Goal: Task Accomplishment & Management: Complete application form

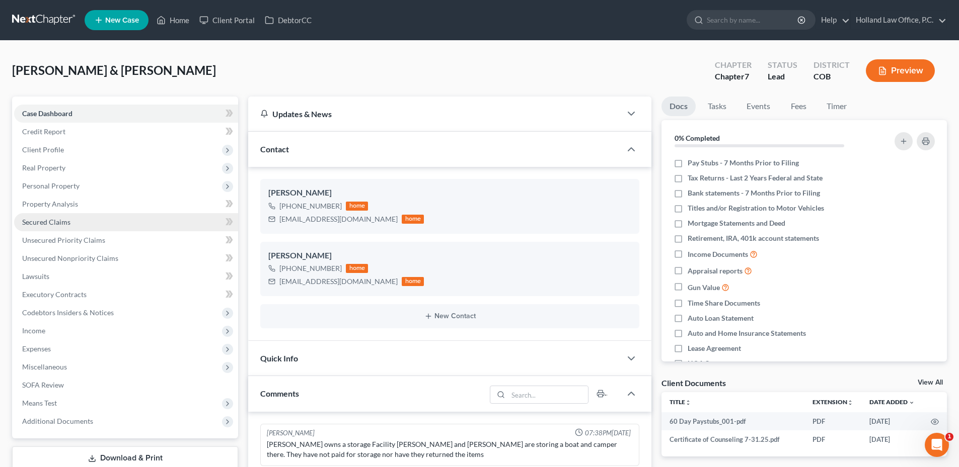
scroll to position [75, 0]
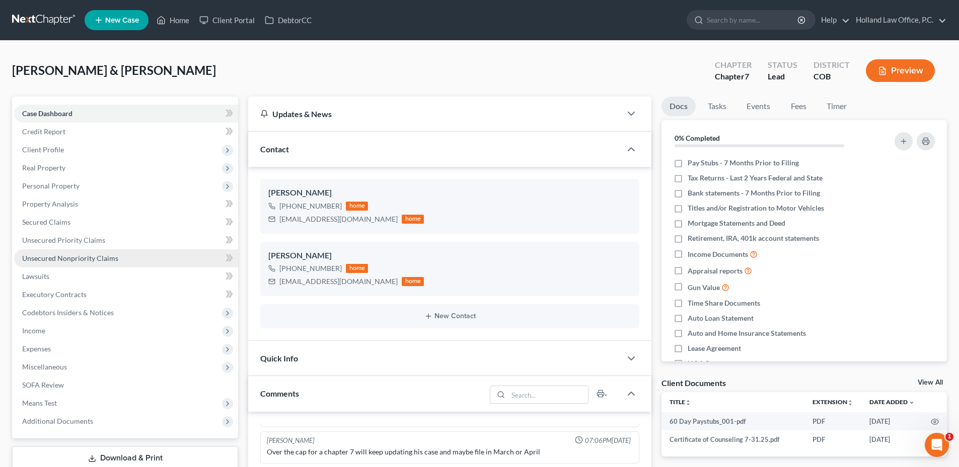
click at [70, 255] on span "Unsecured Nonpriority Claims" at bounding box center [70, 258] width 96 height 9
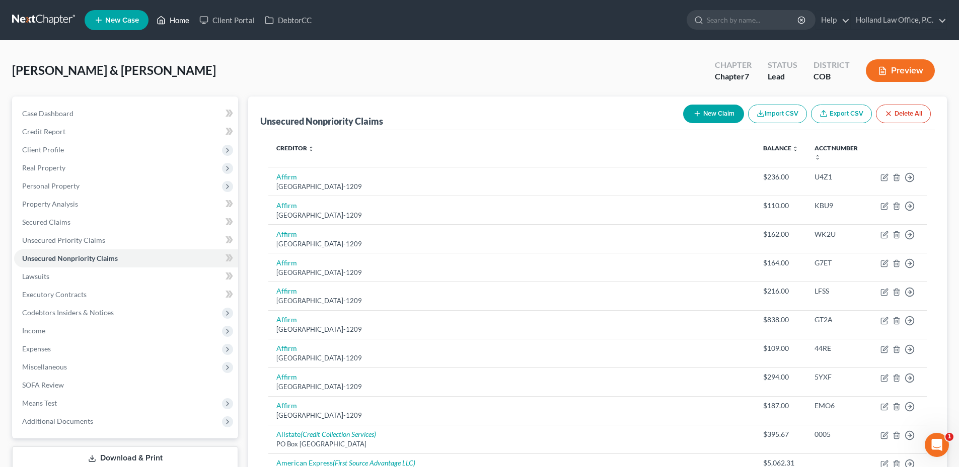
click at [175, 22] on link "Home" at bounding box center [172, 20] width 43 height 18
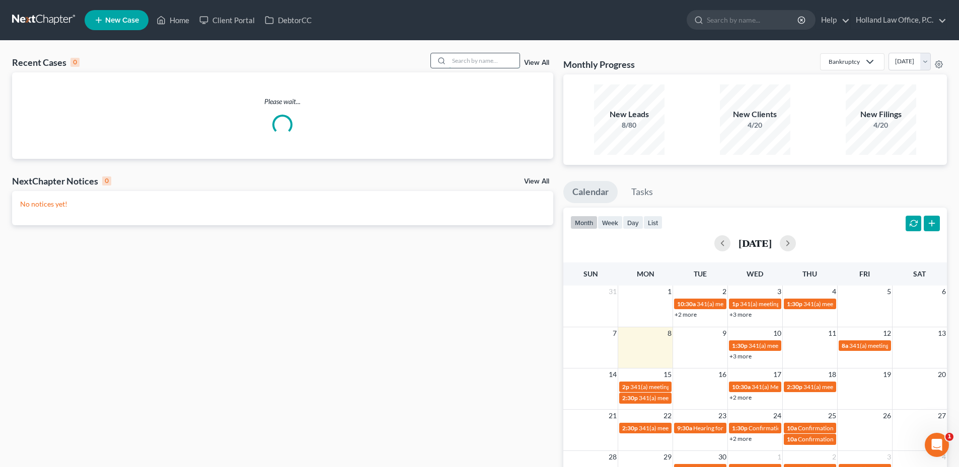
click at [476, 65] on input "search" at bounding box center [484, 60] width 70 height 15
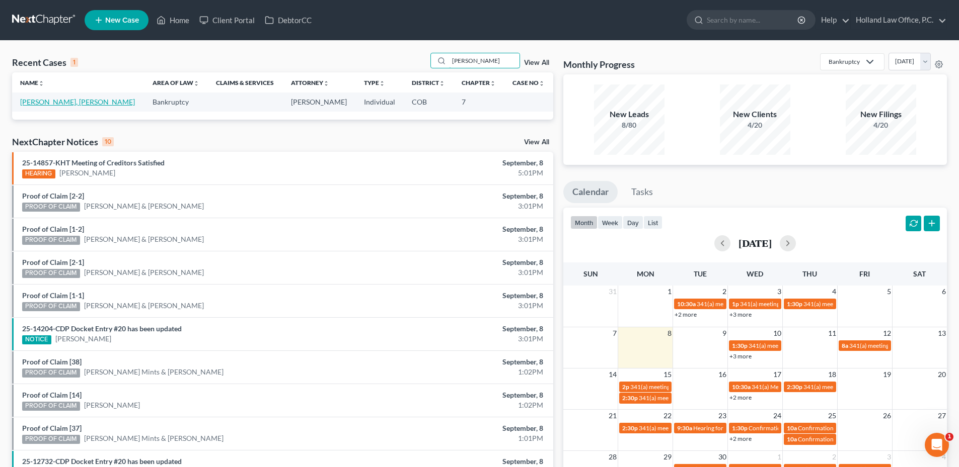
type input "[PERSON_NAME]"
click at [43, 106] on link "[PERSON_NAME], [PERSON_NAME]" at bounding box center [77, 102] width 115 height 9
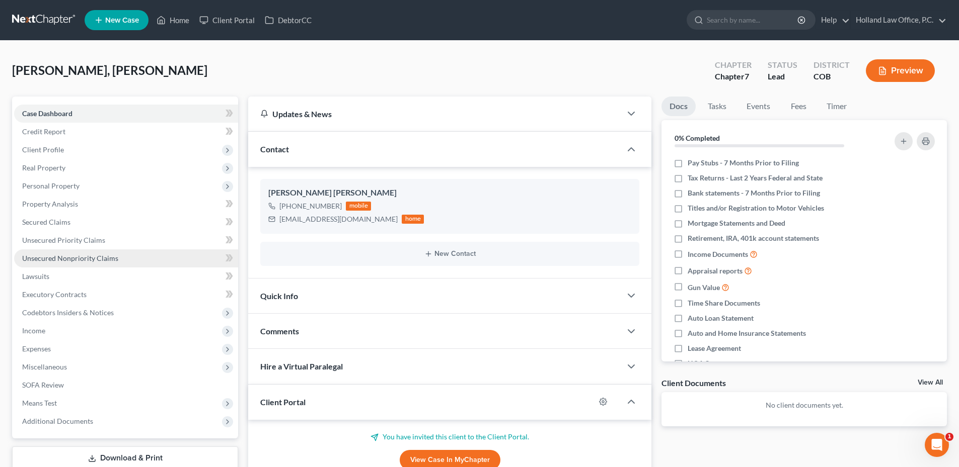
click at [89, 258] on span "Unsecured Nonpriority Claims" at bounding box center [70, 258] width 96 height 9
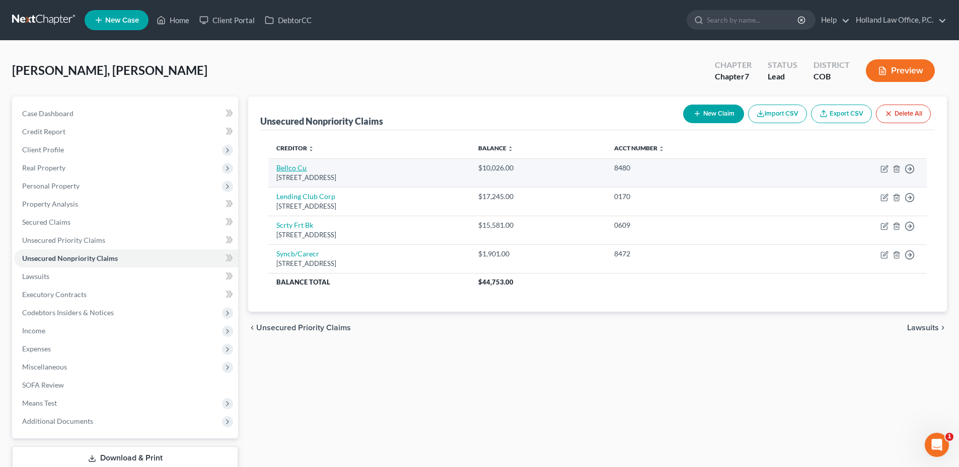
click at [290, 170] on link "Bellco Cu" at bounding box center [291, 168] width 30 height 9
select select "5"
select select "2"
select select "0"
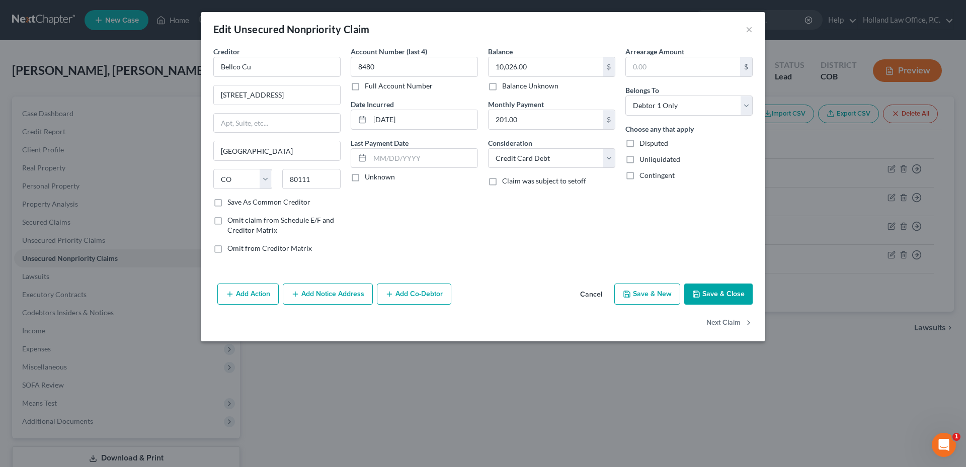
click at [346, 300] on button "Add Notice Address" at bounding box center [328, 294] width 90 height 21
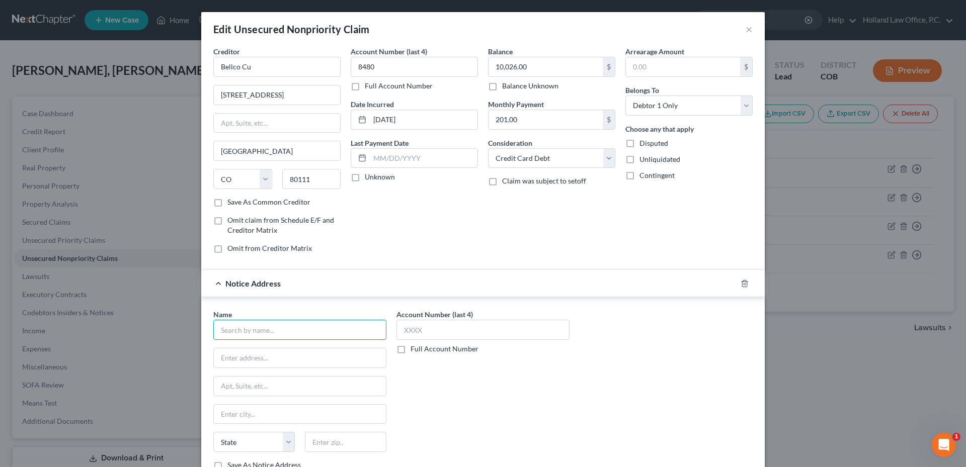
click at [267, 326] on input "text" at bounding box center [299, 330] width 173 height 20
click at [272, 346] on div "Fancy Law Firm P.C." at bounding box center [273, 348] width 105 height 10
type input "Fancy Law Firm P.C."
type input "[STREET_ADDRESS]"
type input "Suite 402"
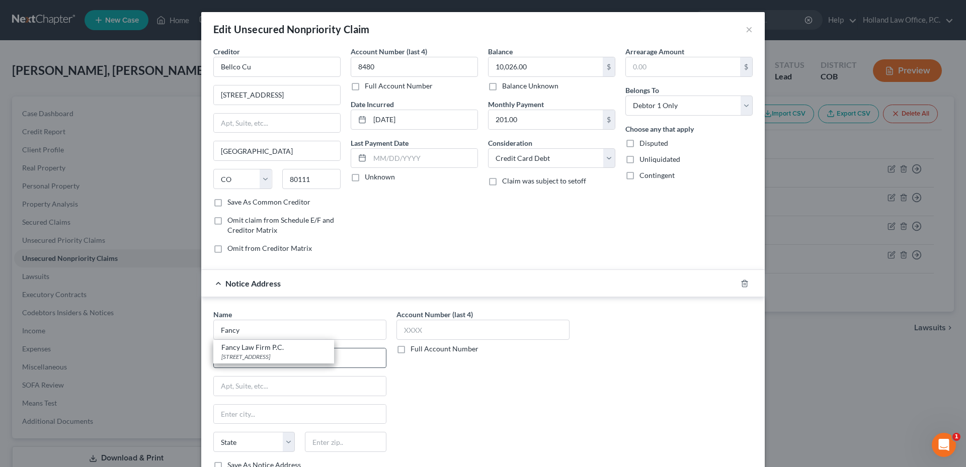
type input "[GEOGRAPHIC_DATA]"
select select "5"
type input "80202"
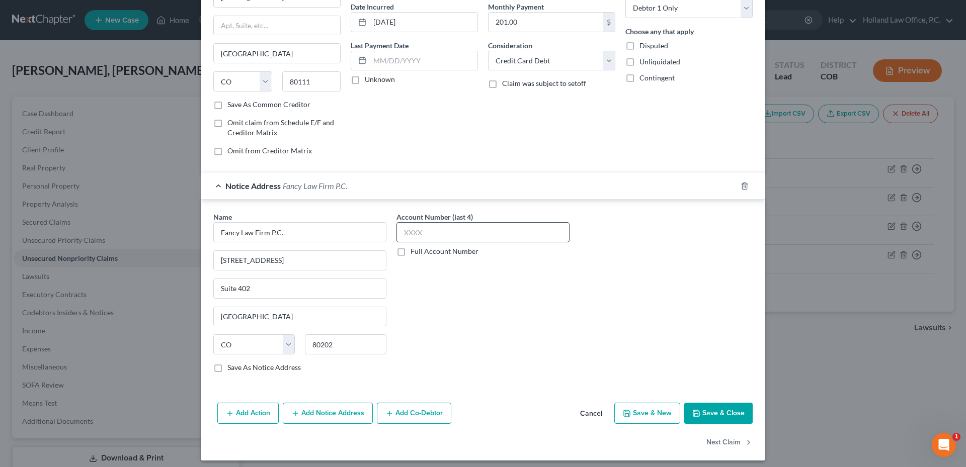
scroll to position [101, 0]
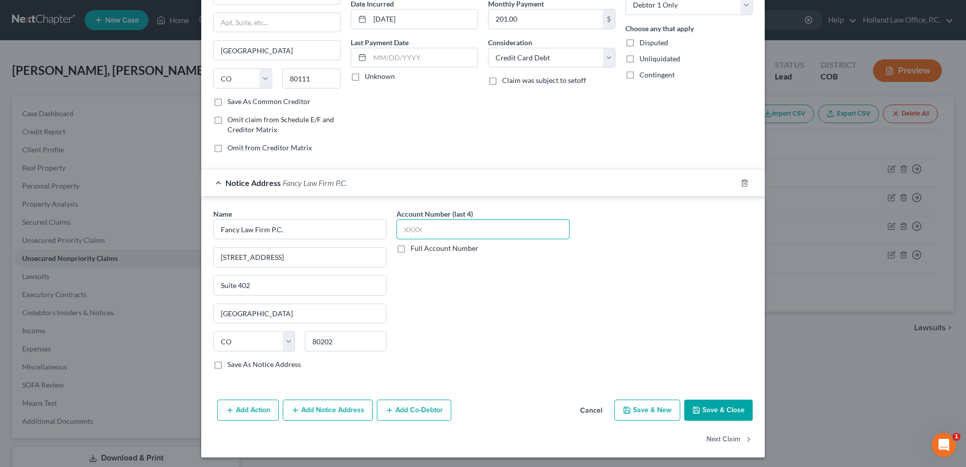
click at [436, 236] on input "text" at bounding box center [483, 229] width 173 height 20
paste input "1461"
type input "1461"
click at [720, 422] on div "Add Action Add Notice Address Add Co-Debtor Cancel Save & New Save & Close" at bounding box center [483, 412] width 564 height 33
click at [720, 417] on button "Save & Close" at bounding box center [718, 410] width 68 height 21
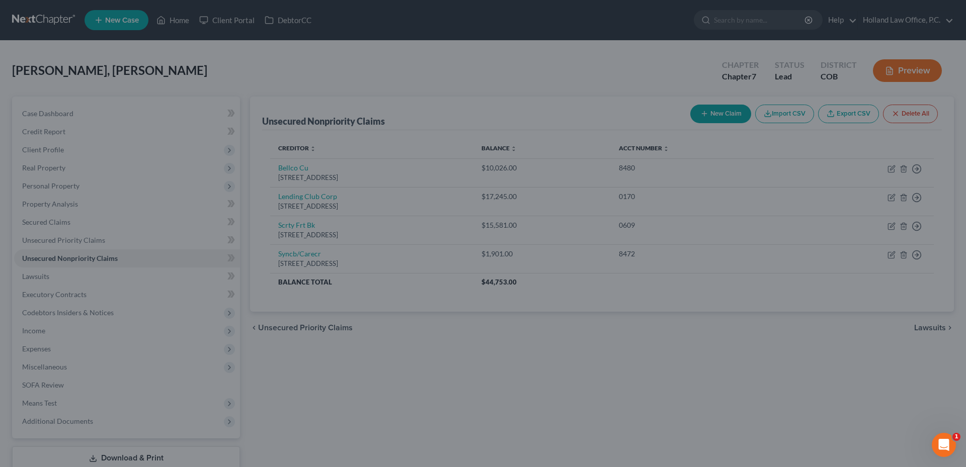
type input "0"
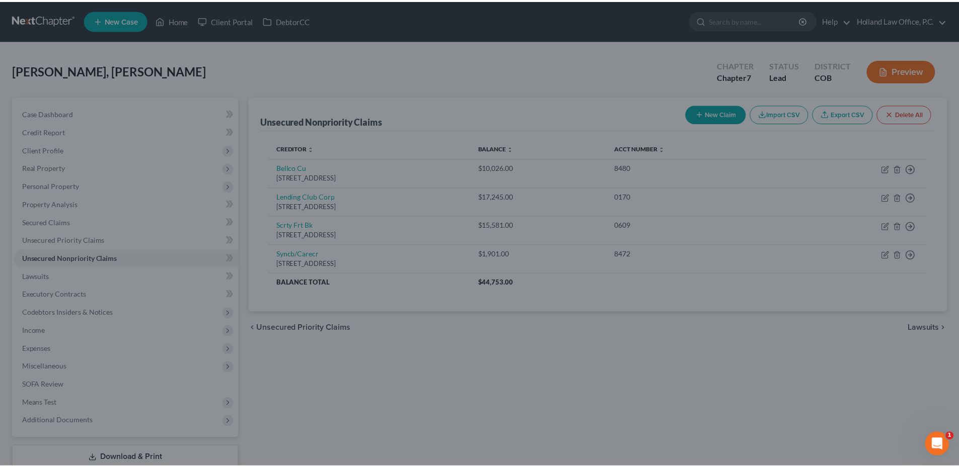
scroll to position [0, 0]
